Goal: Transaction & Acquisition: Subscribe to service/newsletter

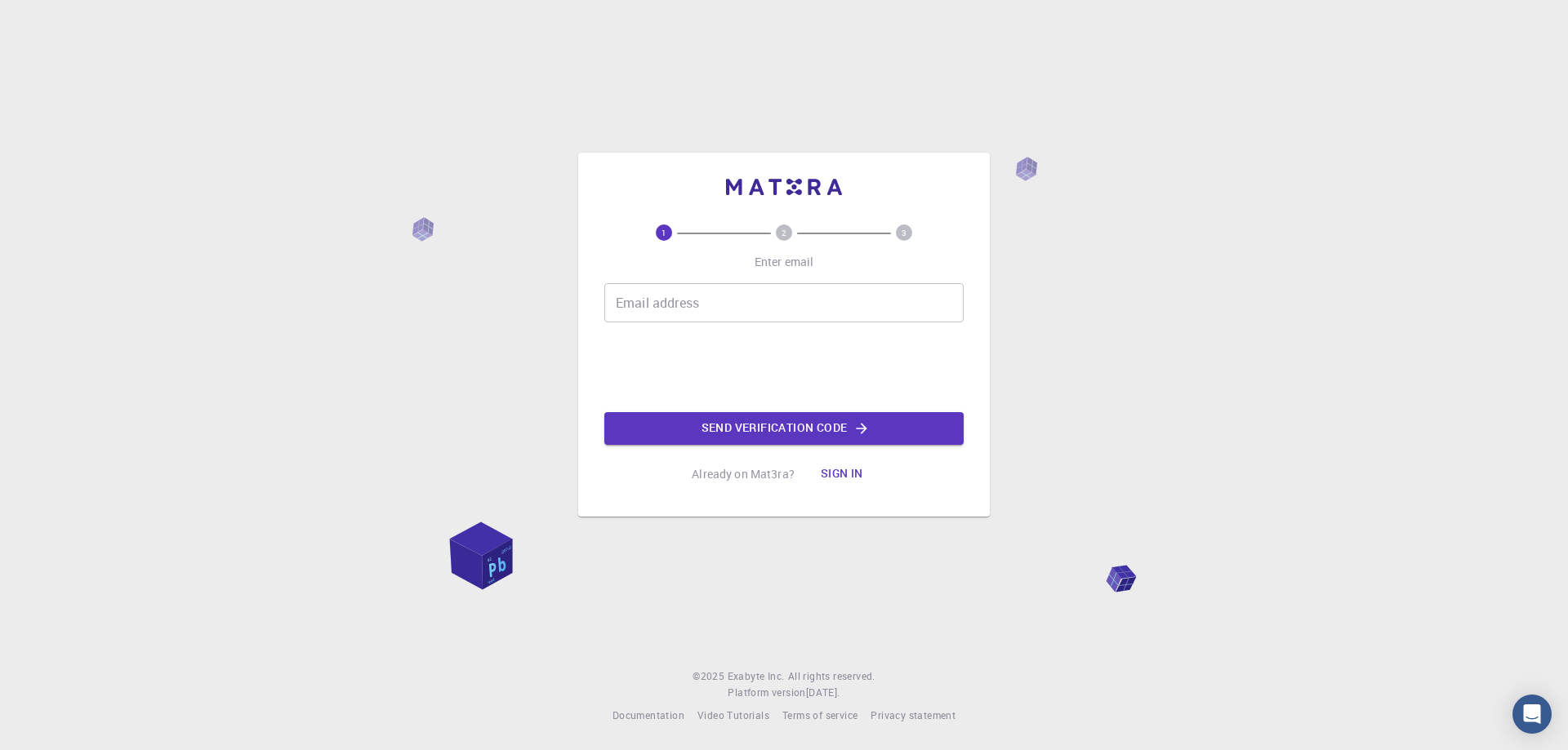
click at [697, 305] on input "Email address" at bounding box center [784, 303] width 360 height 39
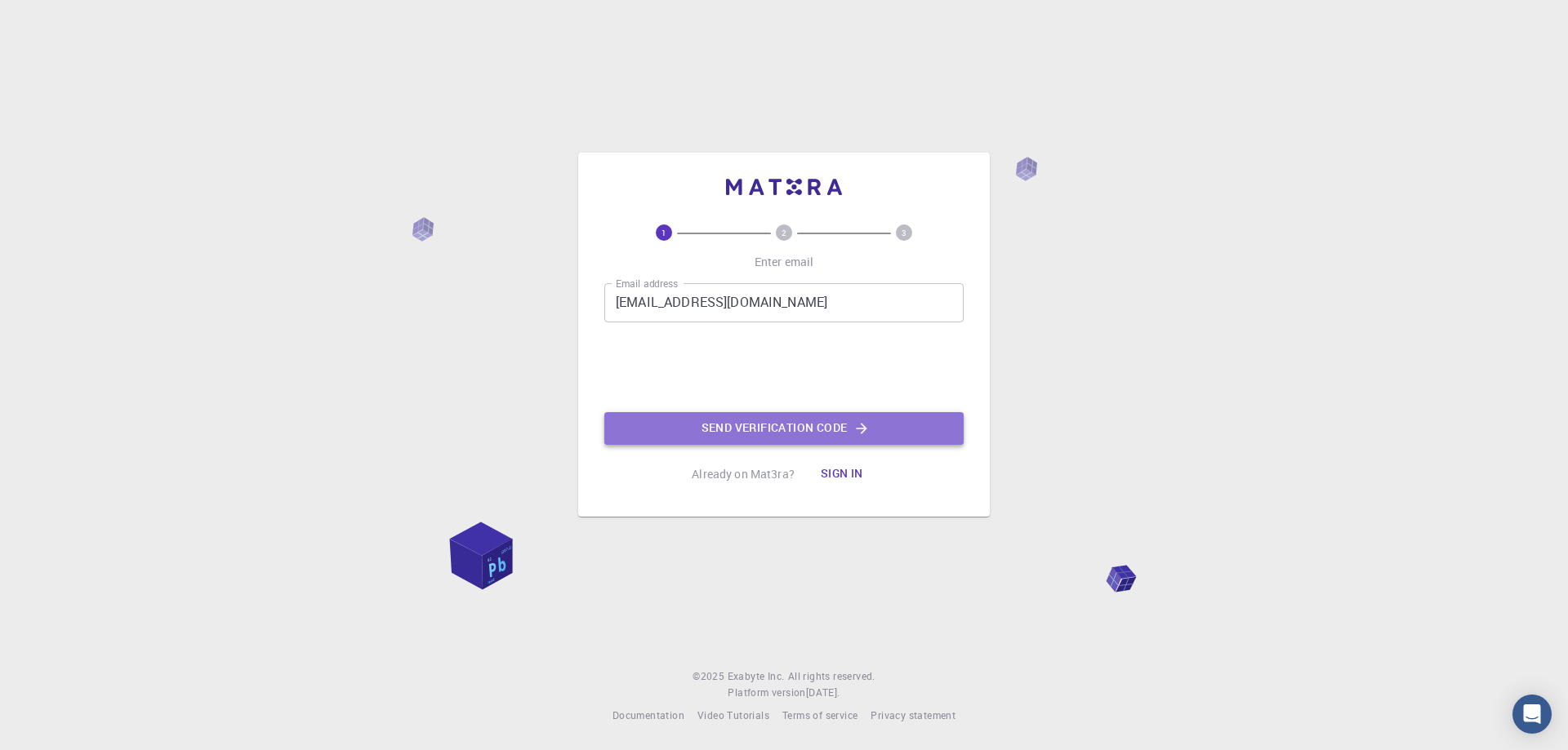
click at [722, 429] on button "Send verification code" at bounding box center [784, 428] width 360 height 33
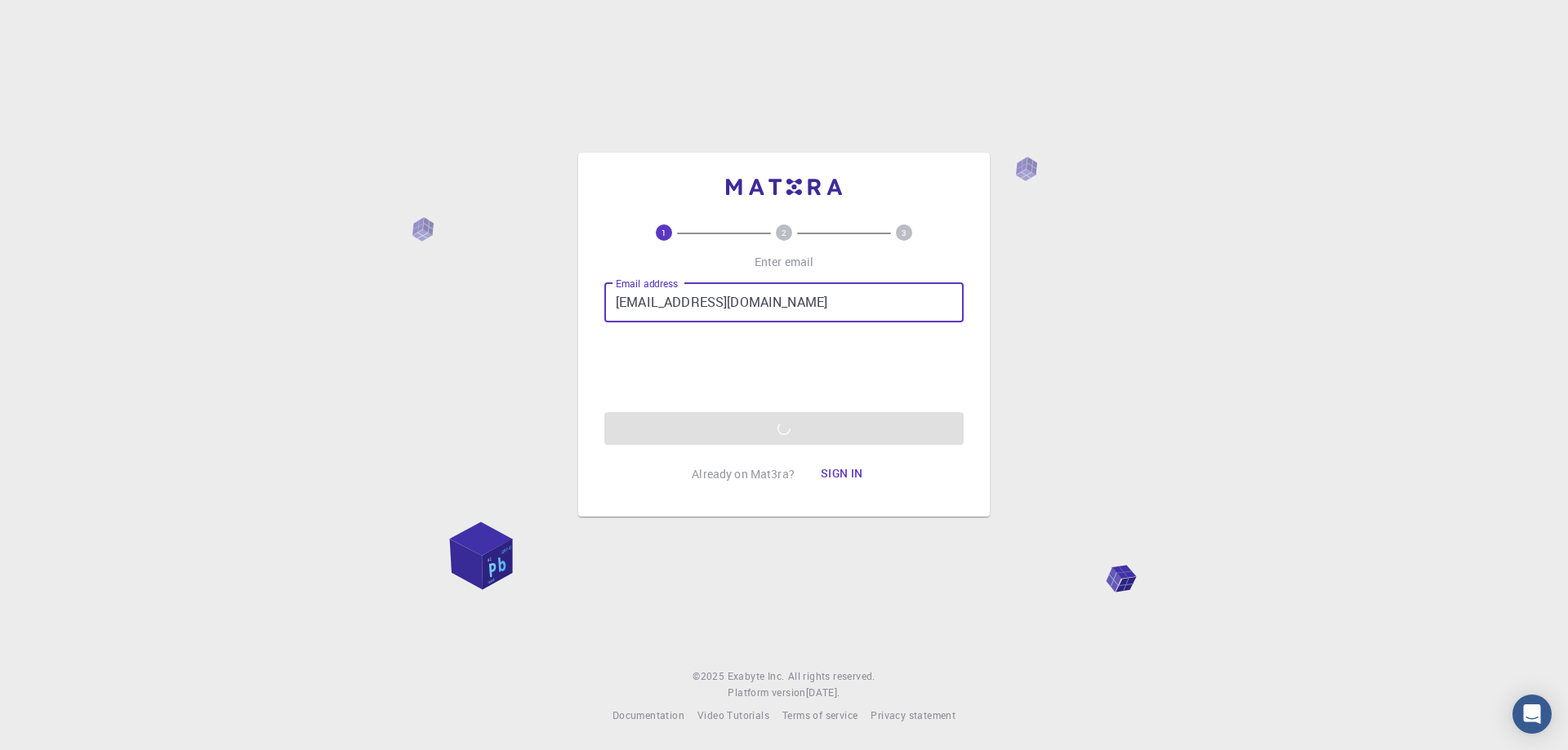
click at [777, 304] on input "[EMAIL_ADDRESS][DOMAIN_NAME]" at bounding box center [784, 303] width 360 height 39
type input "[EMAIL_ADDRESS][DOMAIN_NAME]"
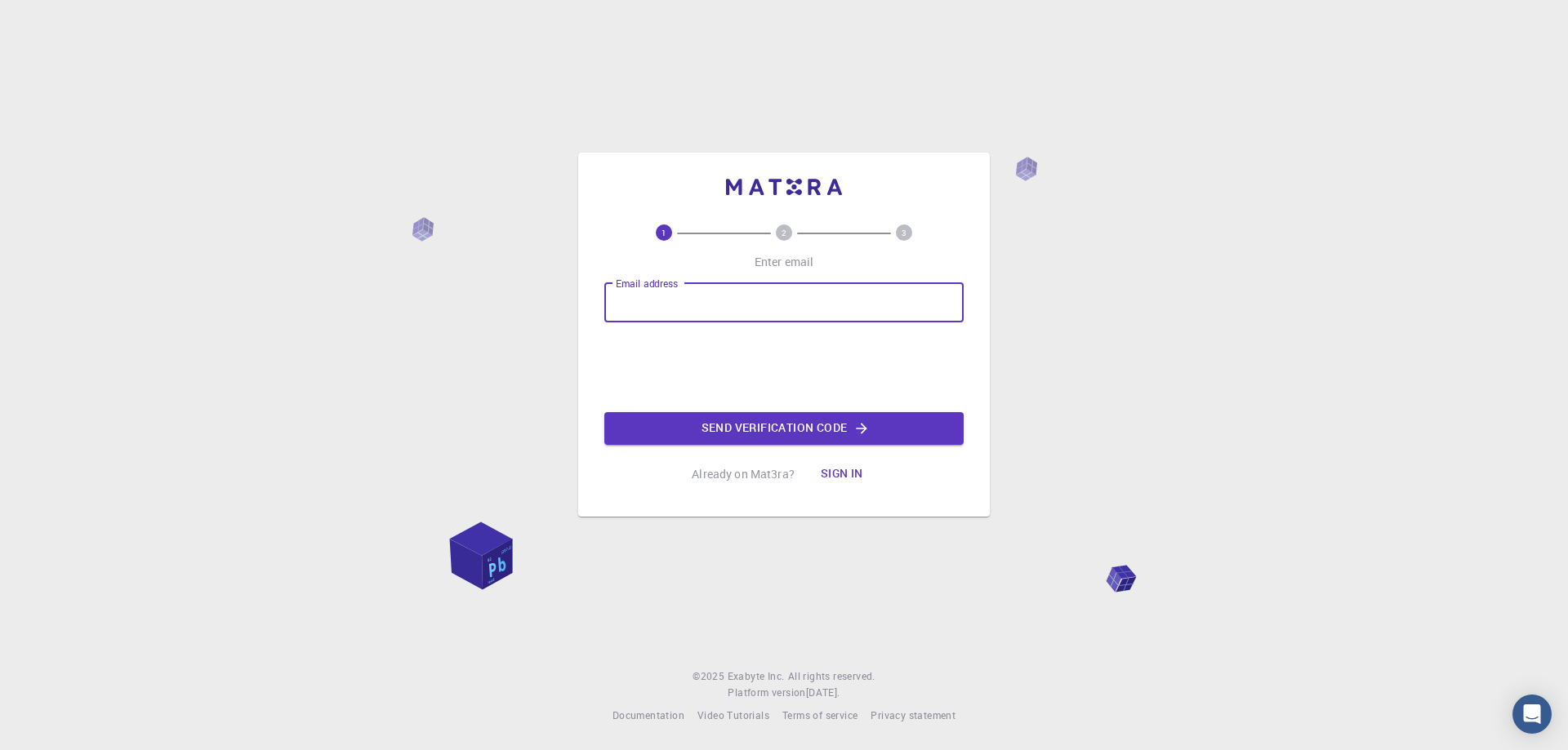
click at [841, 310] on input "Email address" at bounding box center [784, 303] width 360 height 39
type input "[EMAIL_ADDRESS][DOMAIN_NAME]"
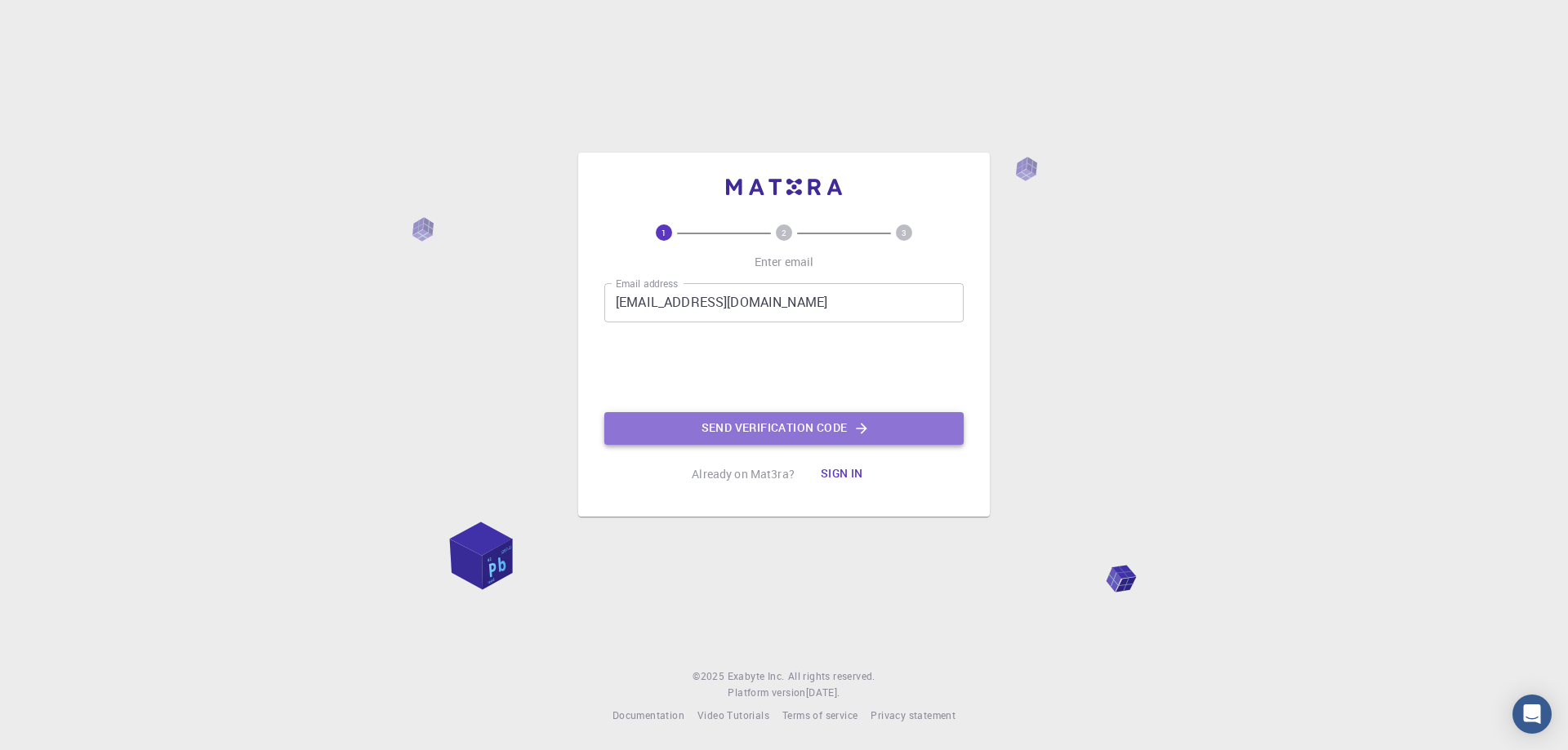
click at [712, 433] on button "Send verification code" at bounding box center [784, 428] width 360 height 33
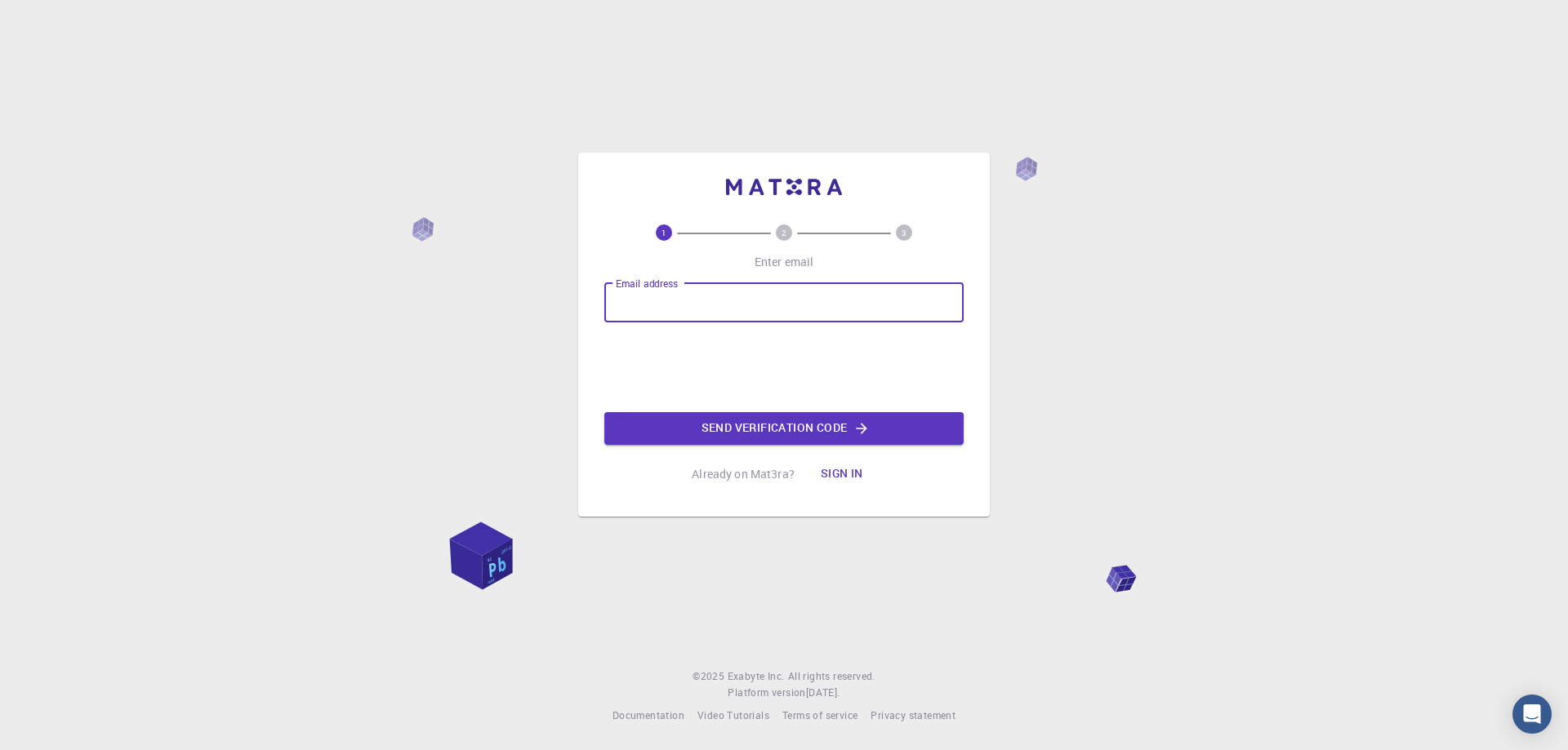
click at [768, 306] on input "Email address" at bounding box center [784, 303] width 360 height 39
type input "prkumar@kkwagh.edu.in"
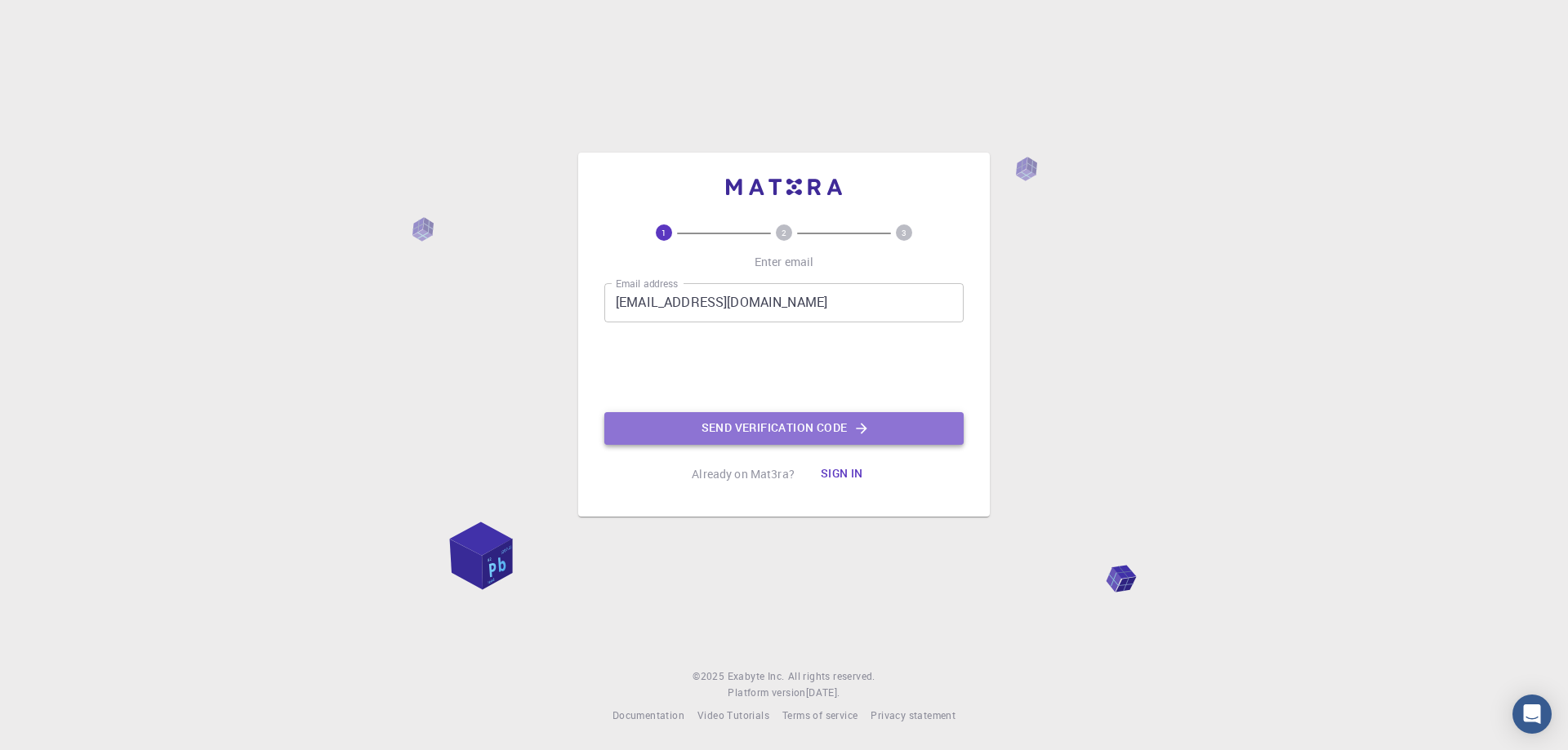
click at [707, 429] on button "Send verification code" at bounding box center [784, 428] width 360 height 33
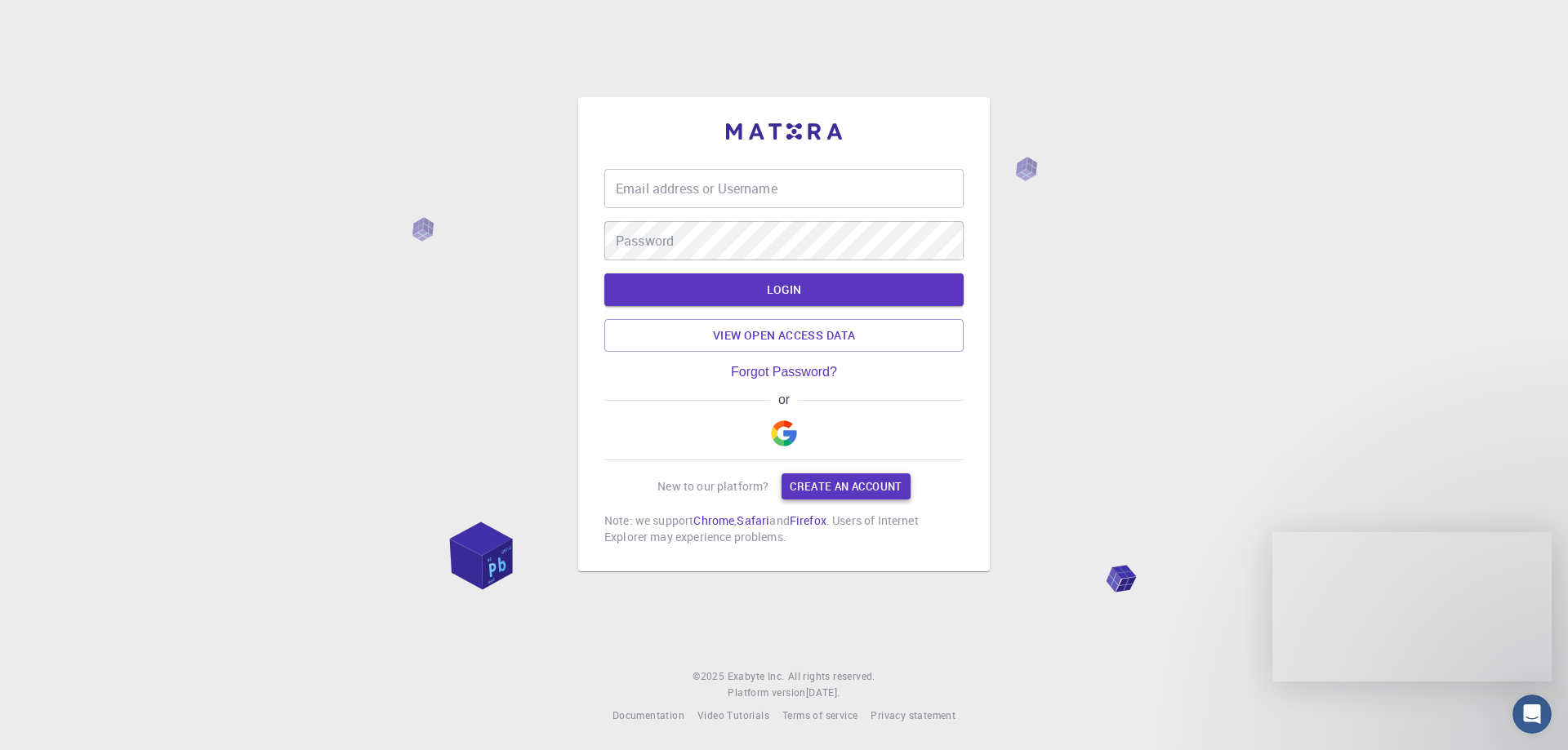
click at [835, 487] on link "Create an account" at bounding box center [845, 486] width 129 height 26
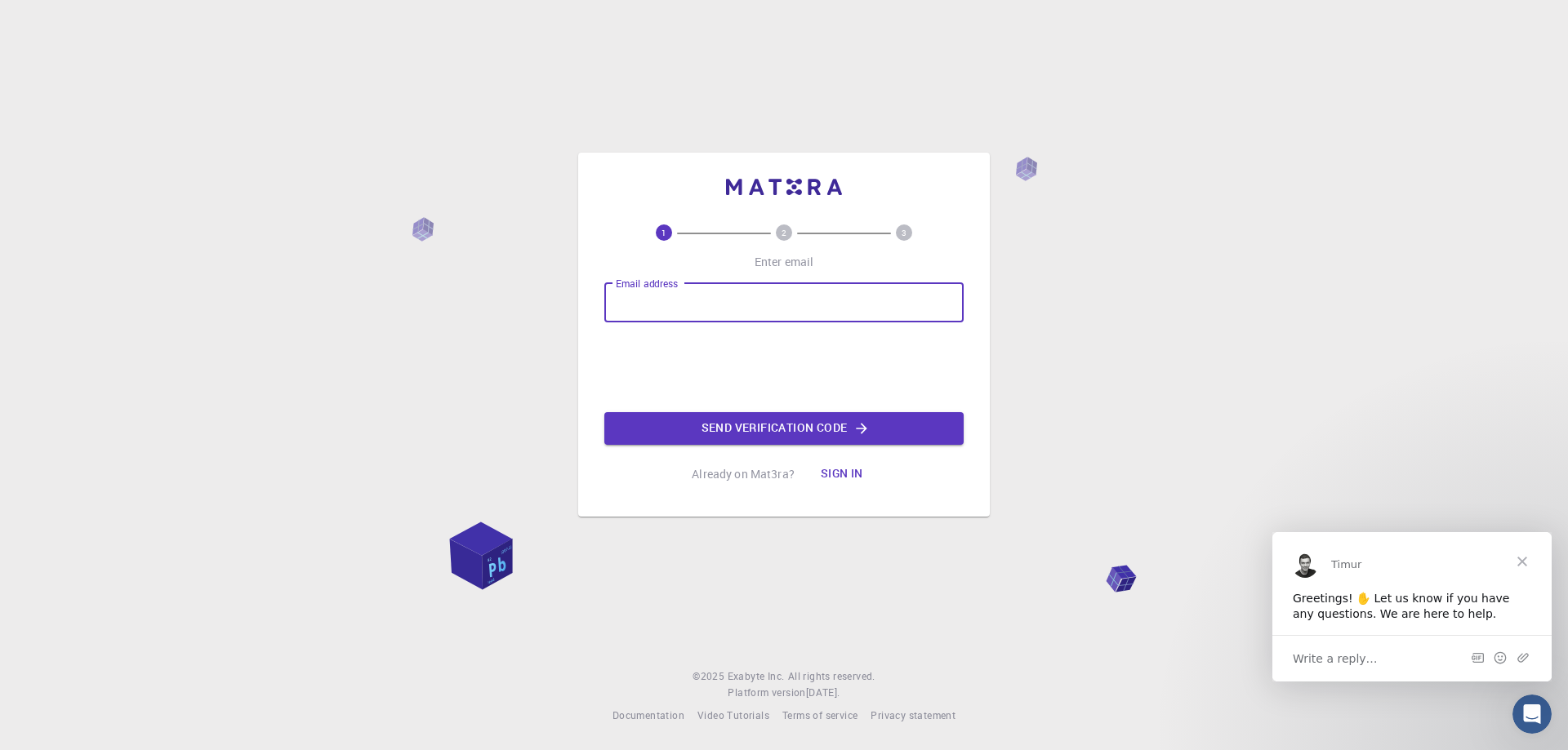
click at [664, 305] on input "Email address" at bounding box center [784, 303] width 360 height 39
type input "[EMAIL_ADDRESS][DOMAIN_NAME]"
click at [699, 434] on button "Send verification code" at bounding box center [784, 428] width 360 height 33
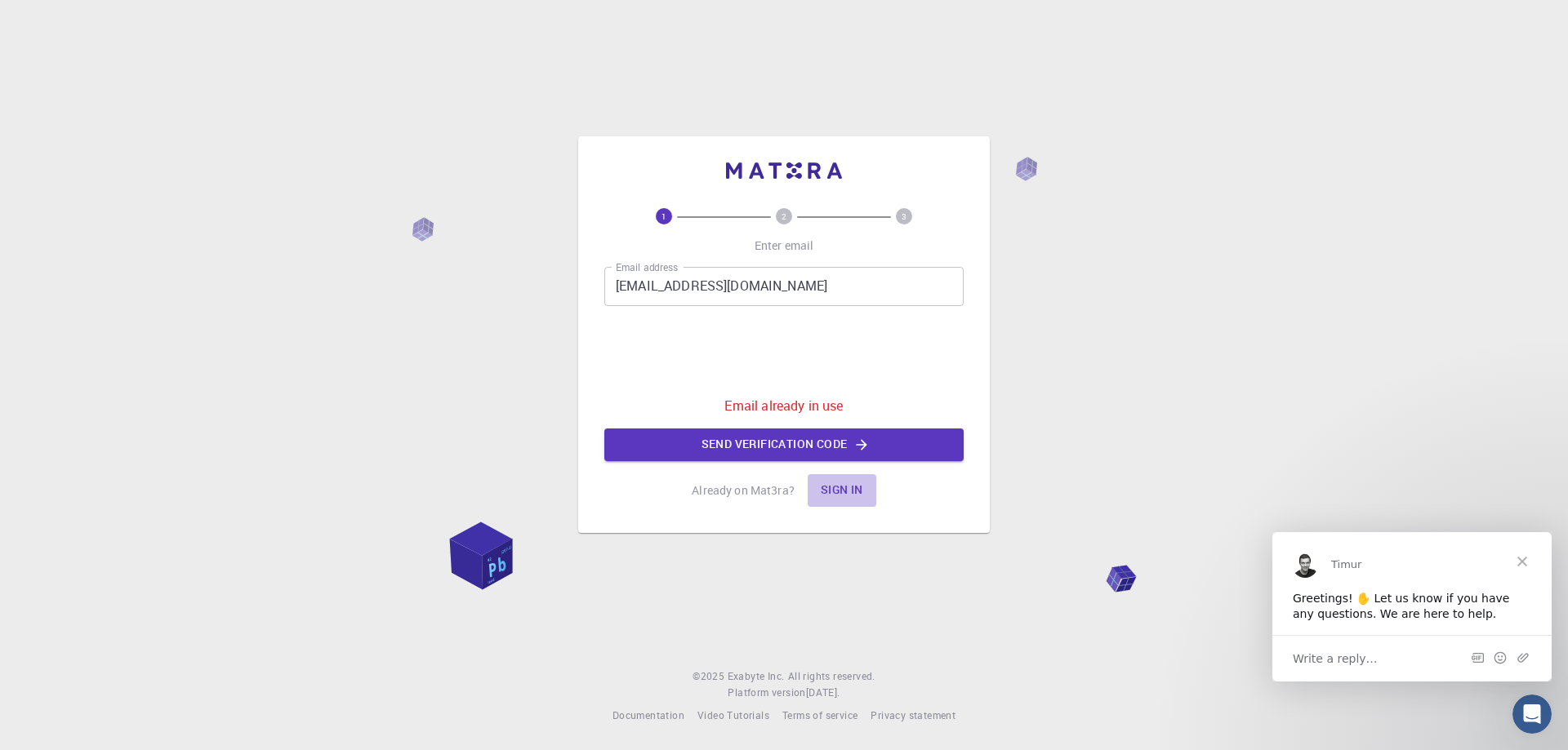
click at [845, 487] on button "Sign in" at bounding box center [841, 490] width 69 height 33
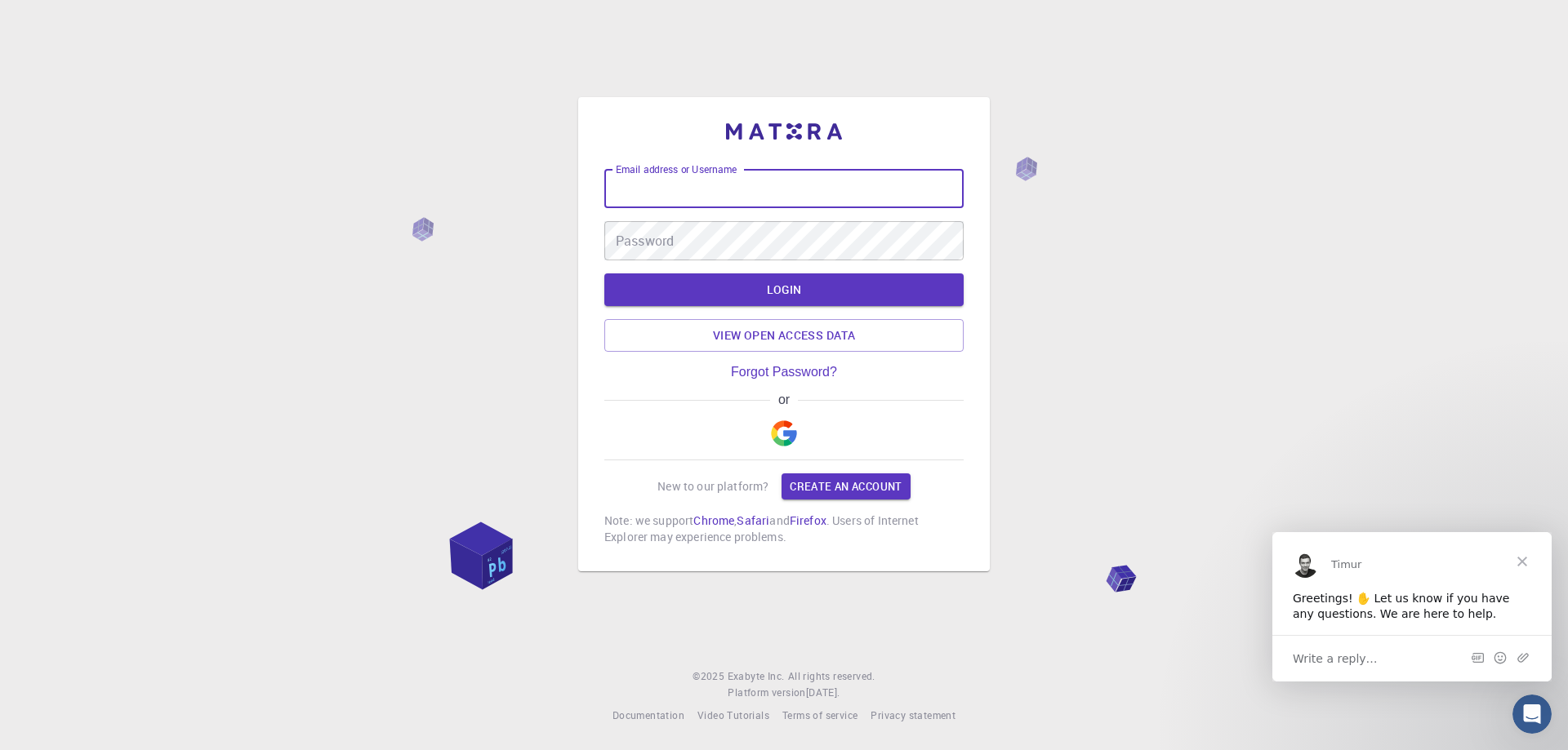
click at [692, 185] on input "Email address or Username" at bounding box center [784, 189] width 360 height 39
click at [784, 423] on img "button" at bounding box center [784, 434] width 26 height 26
click at [1528, 558] on span "Close" at bounding box center [1522, 560] width 59 height 59
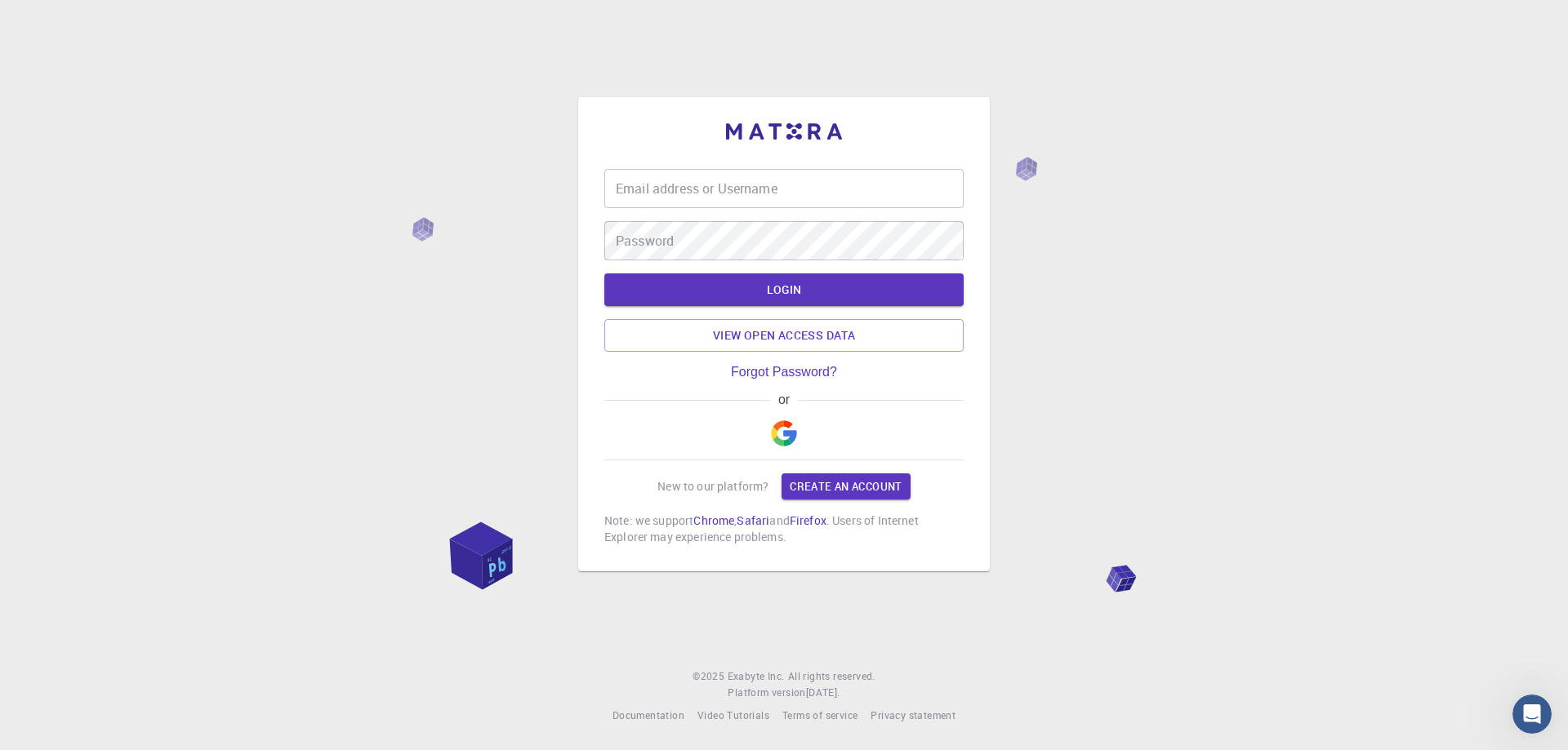
click at [787, 438] on img "button" at bounding box center [784, 434] width 26 height 26
